Goal: Information Seeking & Learning: Learn about a topic

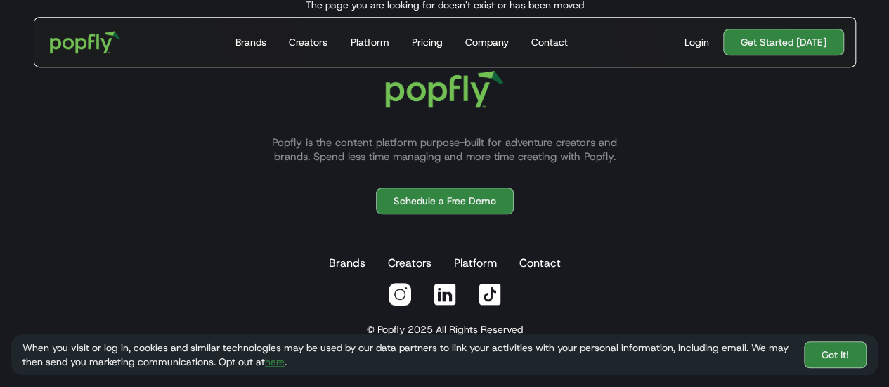
scroll to position [393, 0]
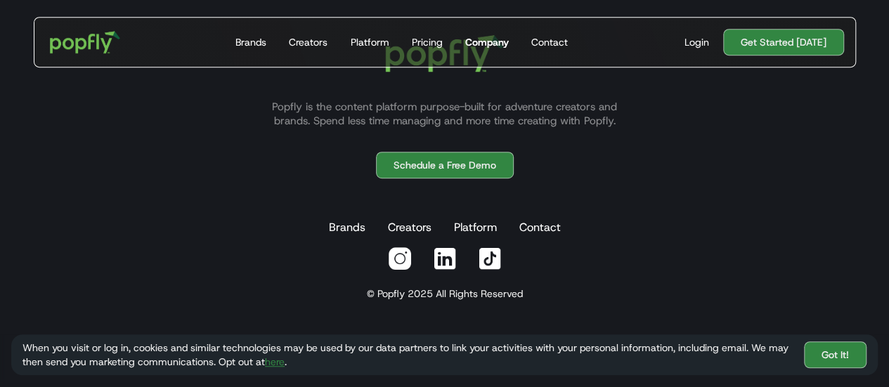
click at [512, 39] on link "Company" at bounding box center [486, 42] width 55 height 49
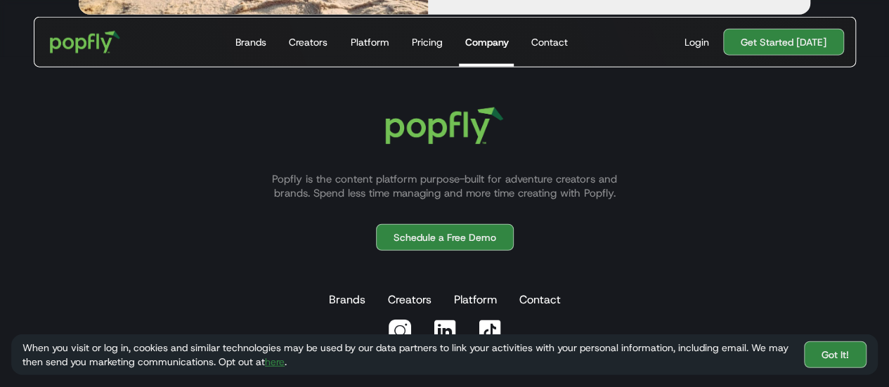
click at [478, 189] on p "Popfly is the content platform purpose-built for adventure creators and brands.…" at bounding box center [445, 186] width 380 height 28
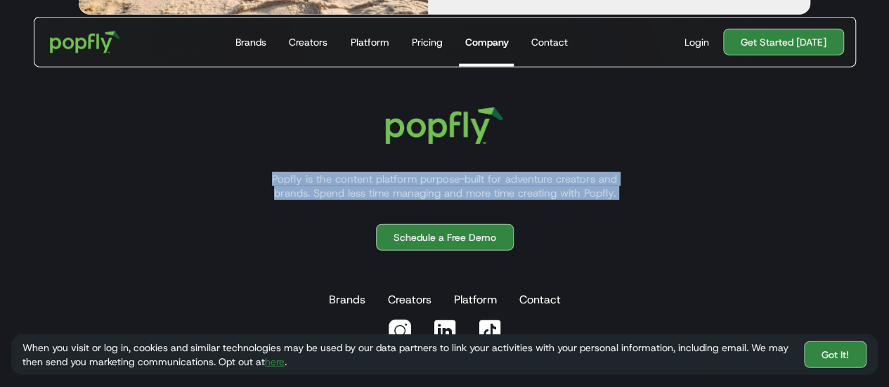
click at [478, 189] on p "Popfly is the content platform purpose-built for adventure creators and brands.…" at bounding box center [445, 186] width 380 height 28
